Goal: Information Seeking & Learning: Learn about a topic

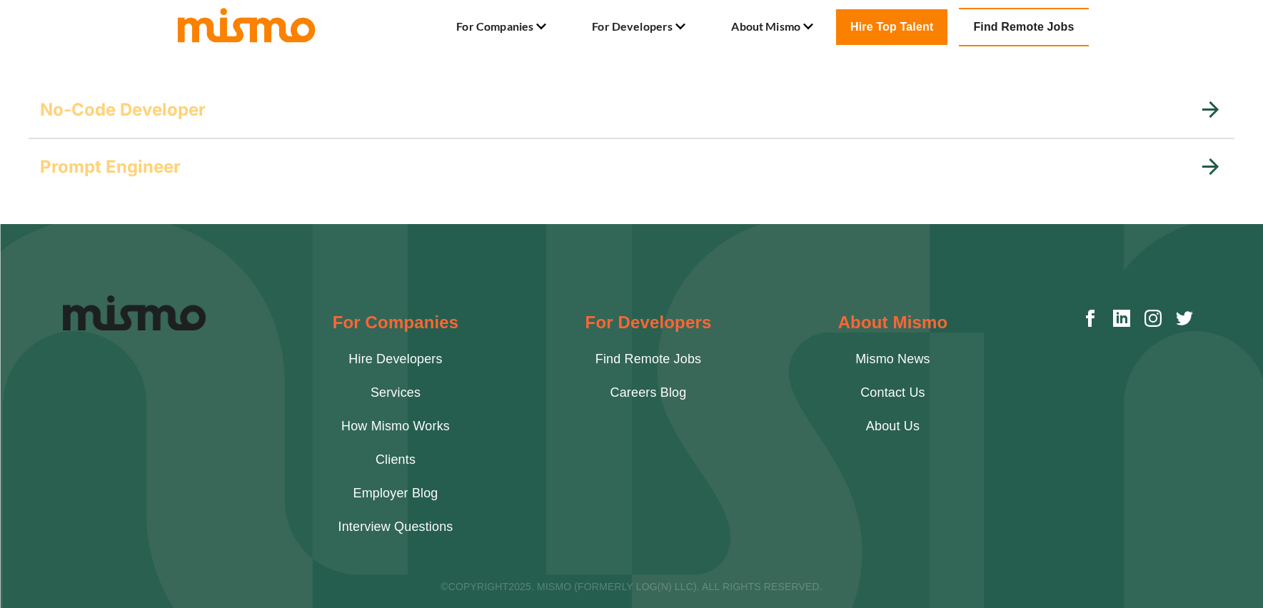
scroll to position [445, 0]
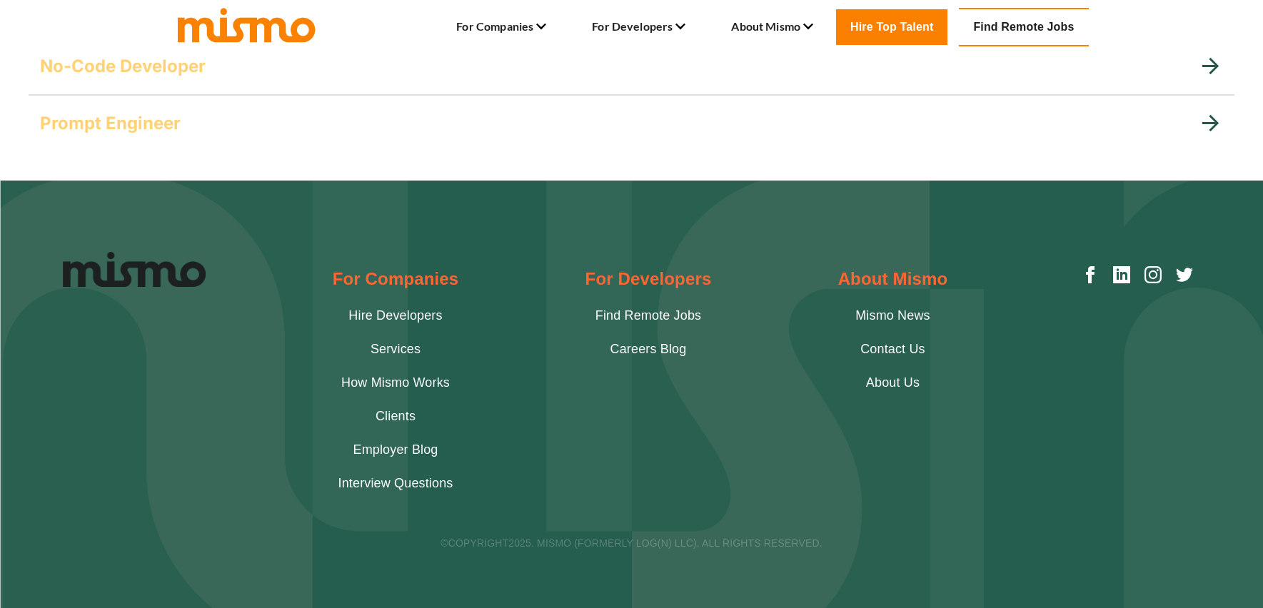
click at [640, 318] on link "Find Remote Jobs" at bounding box center [648, 315] width 106 height 19
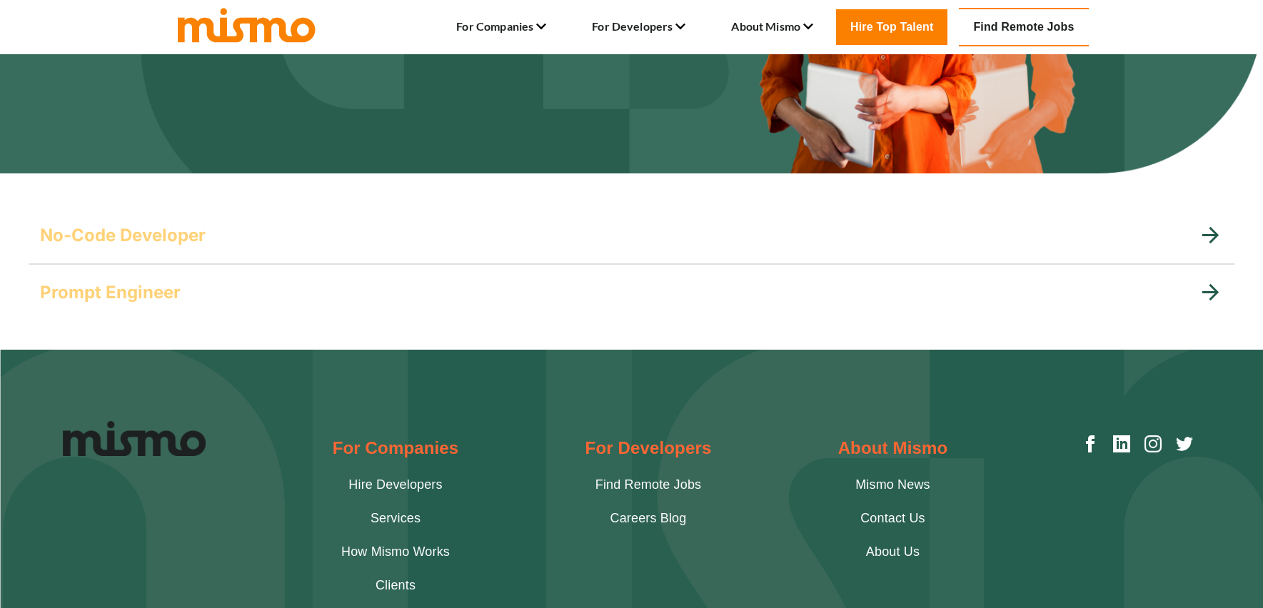
scroll to position [277, 0]
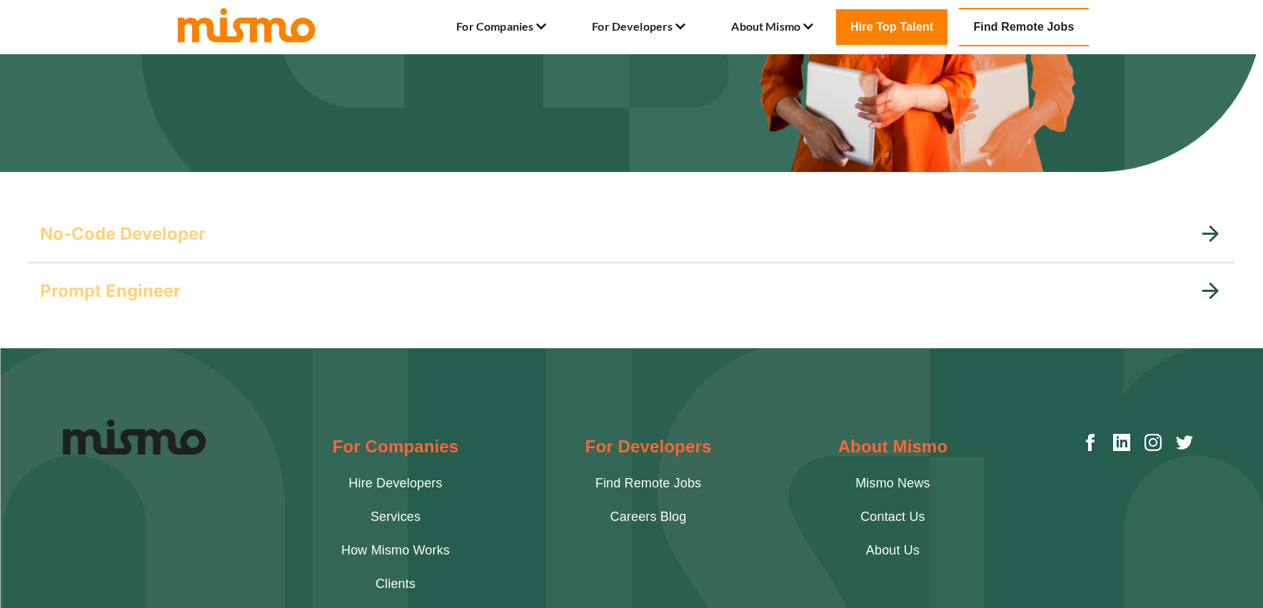
click at [310, 241] on div "No-Code Developer" at bounding box center [619, 234] width 1158 height 23
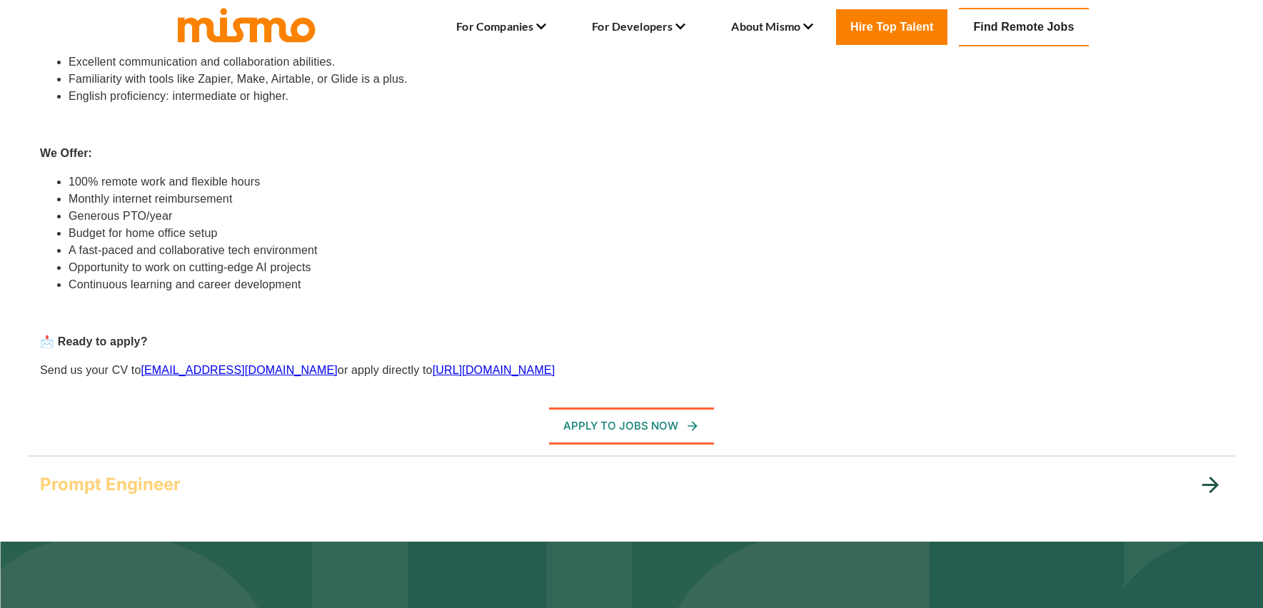
scroll to position [827, 0]
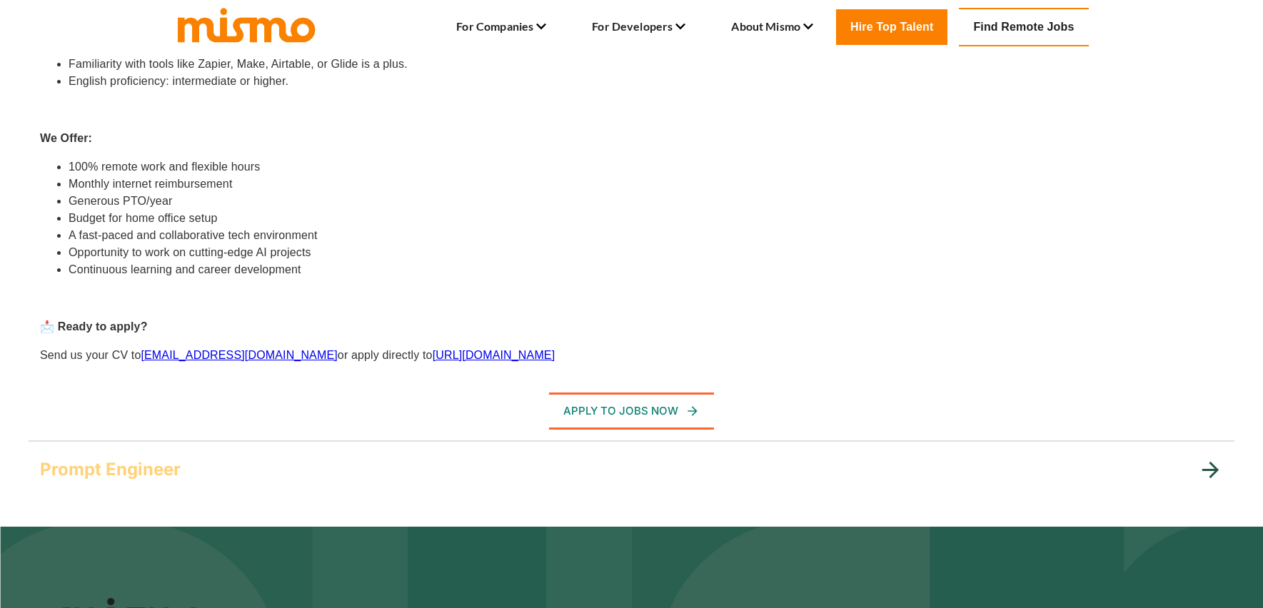
drag, startPoint x: 281, startPoint y: 461, endPoint x: 270, endPoint y: 468, distance: 13.5
click at [270, 468] on div "Prompt Engineer" at bounding box center [619, 469] width 1158 height 23
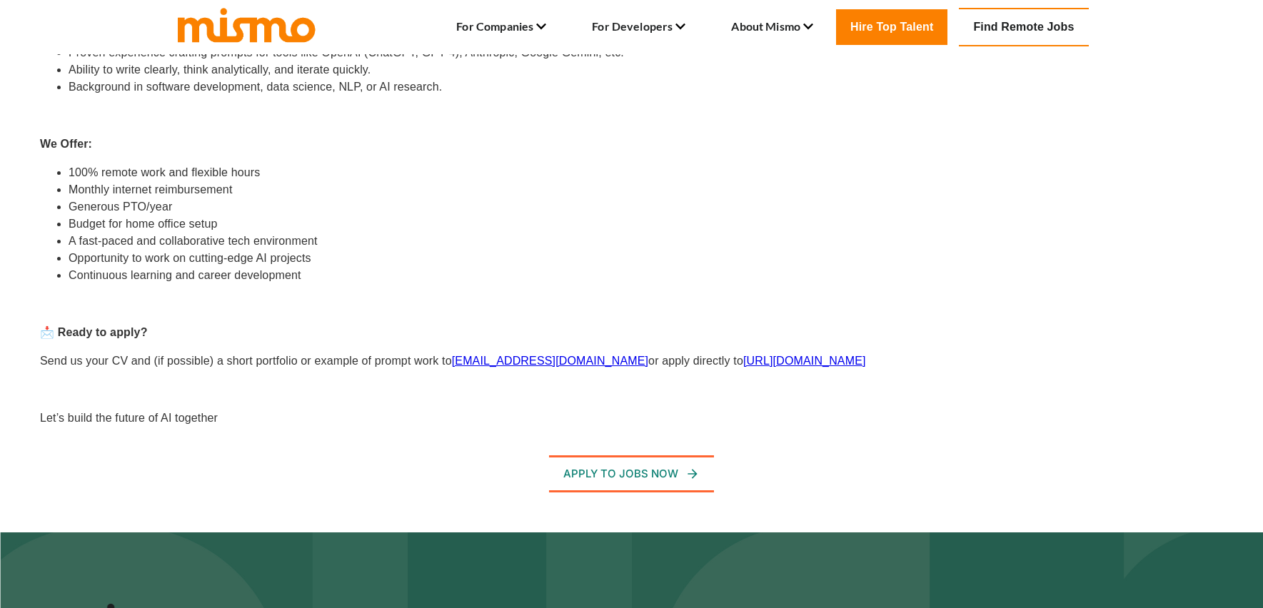
click at [273, 438] on div "Are you passionate about AI and fascinated by the power of language models like…" at bounding box center [623, 99] width 1200 height 680
